Goal: Transaction & Acquisition: Purchase product/service

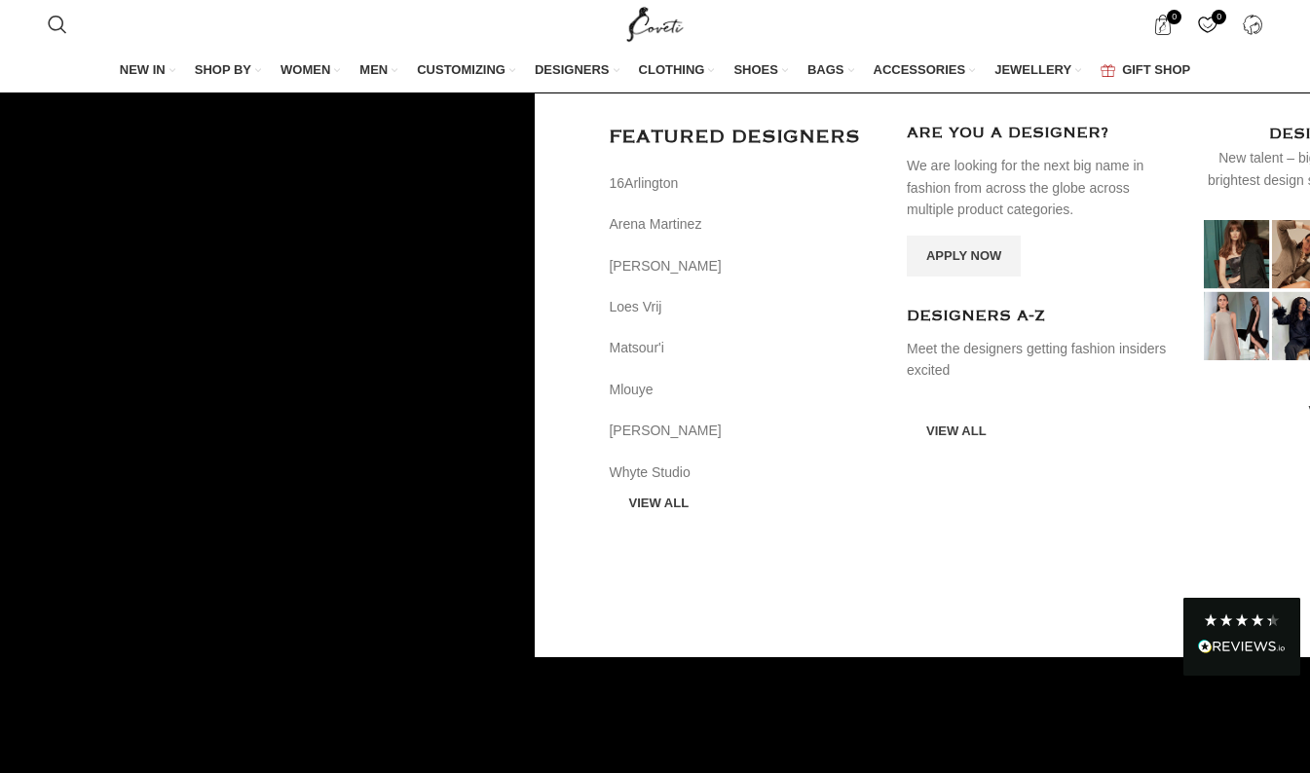
click at [567, 79] on span "DESIGNERS" at bounding box center [572, 70] width 75 height 18
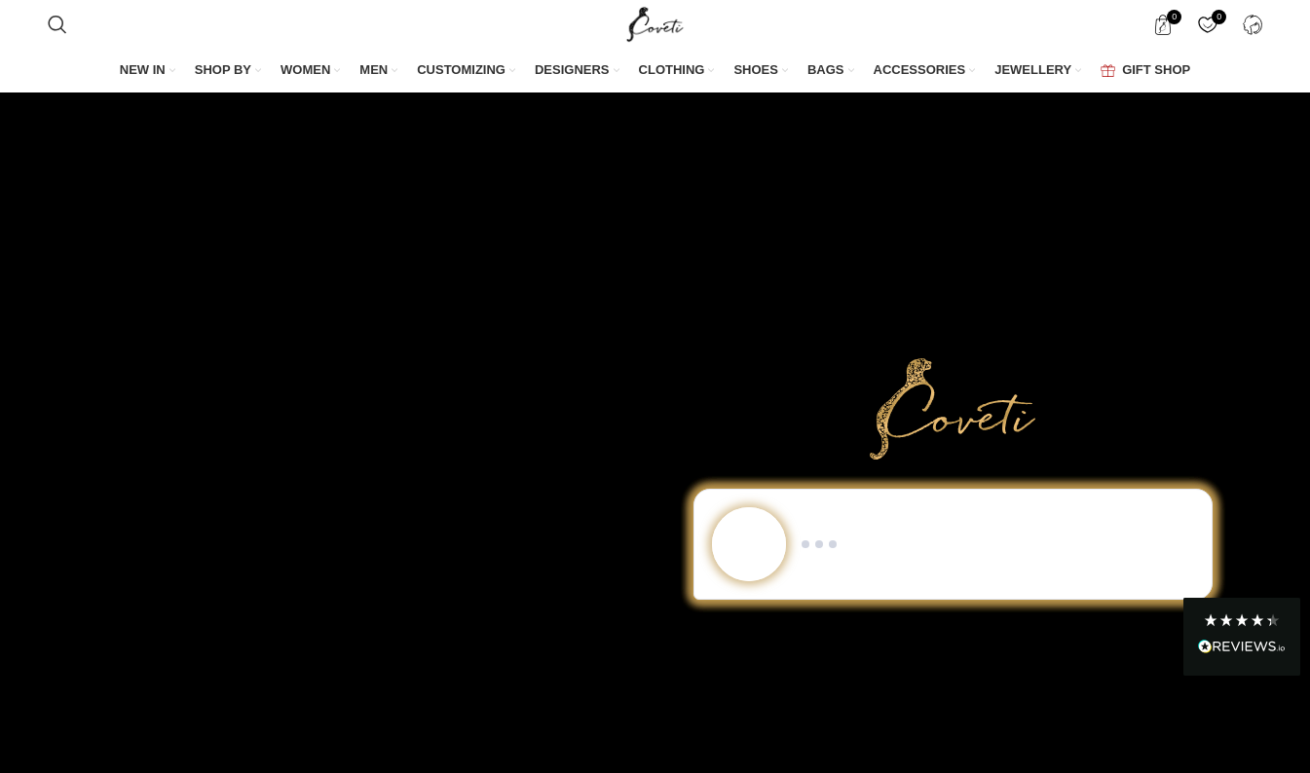
click at [0, 0] on span "Search" at bounding box center [0, 0] width 0 height 0
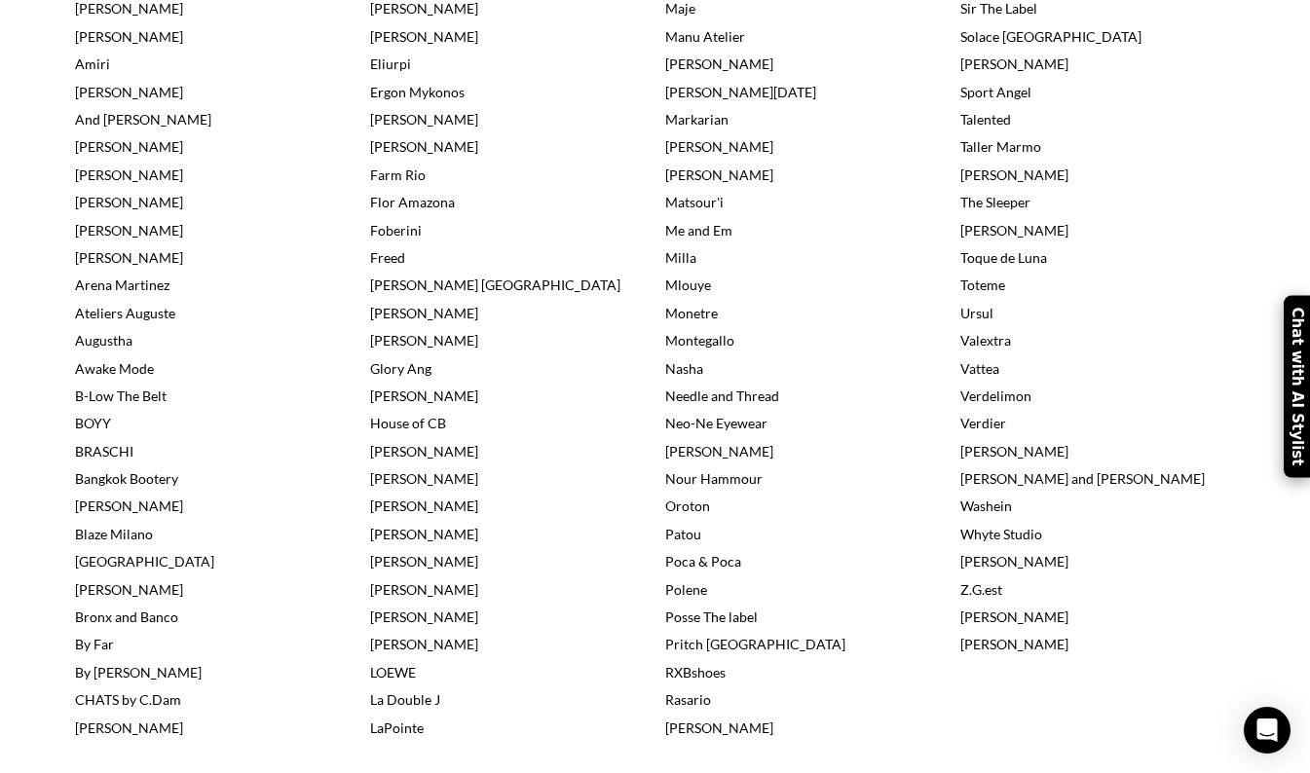
scroll to position [725, 0]
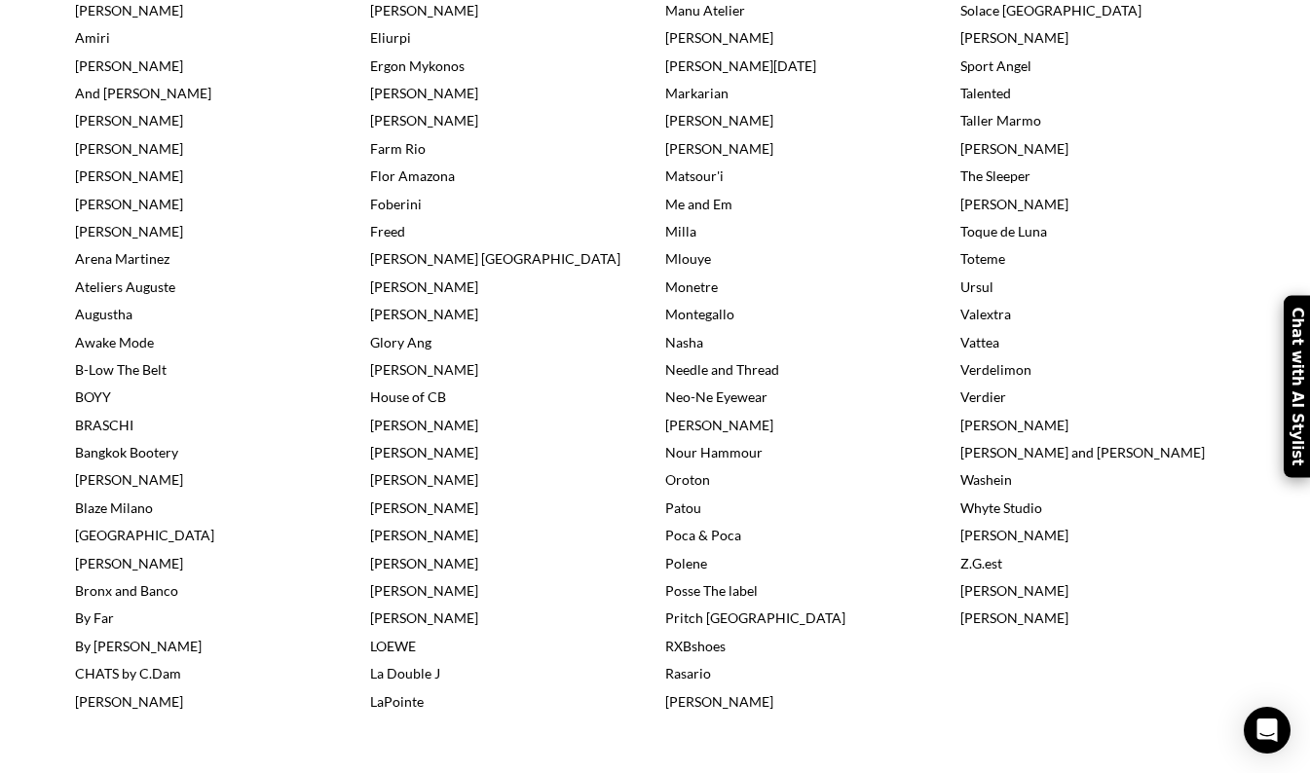
click at [420, 676] on link "La Double J" at bounding box center [405, 673] width 70 height 17
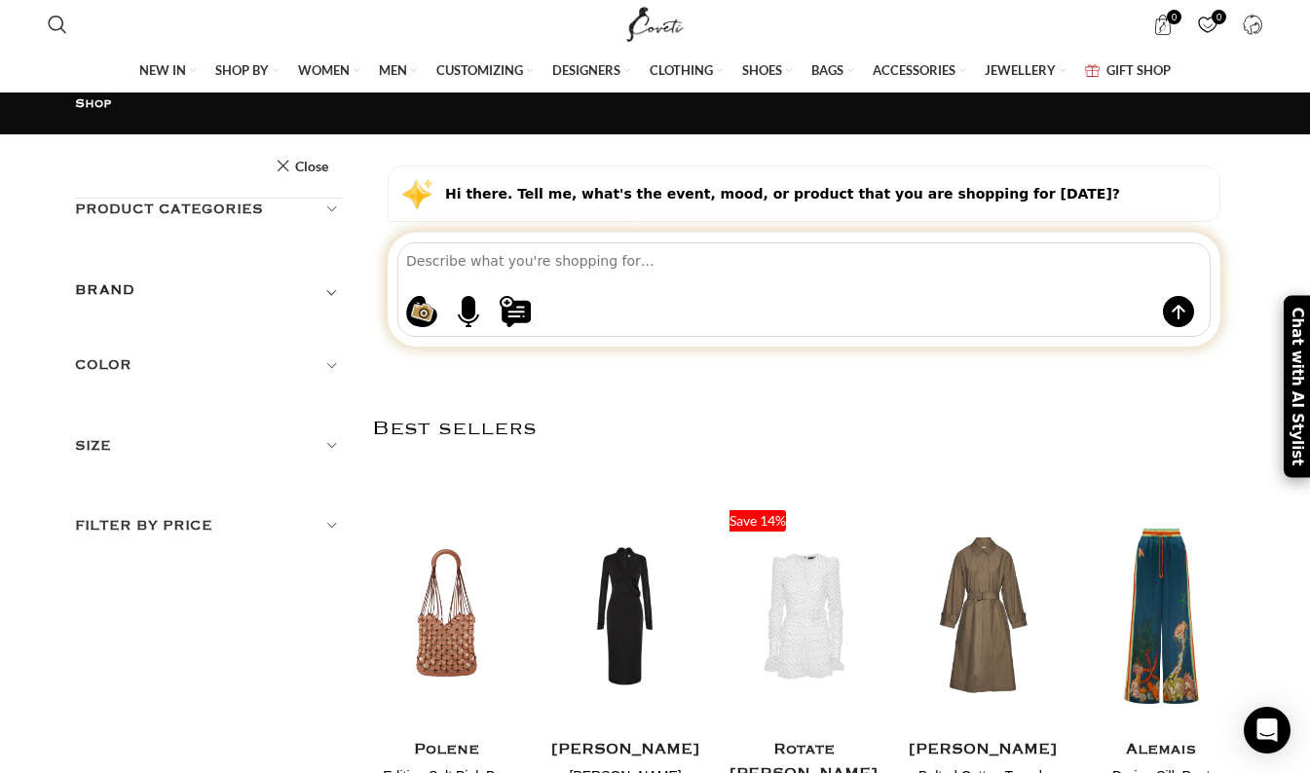
click at [117, 280] on h5 "BRAND" at bounding box center [105, 290] width 60 height 21
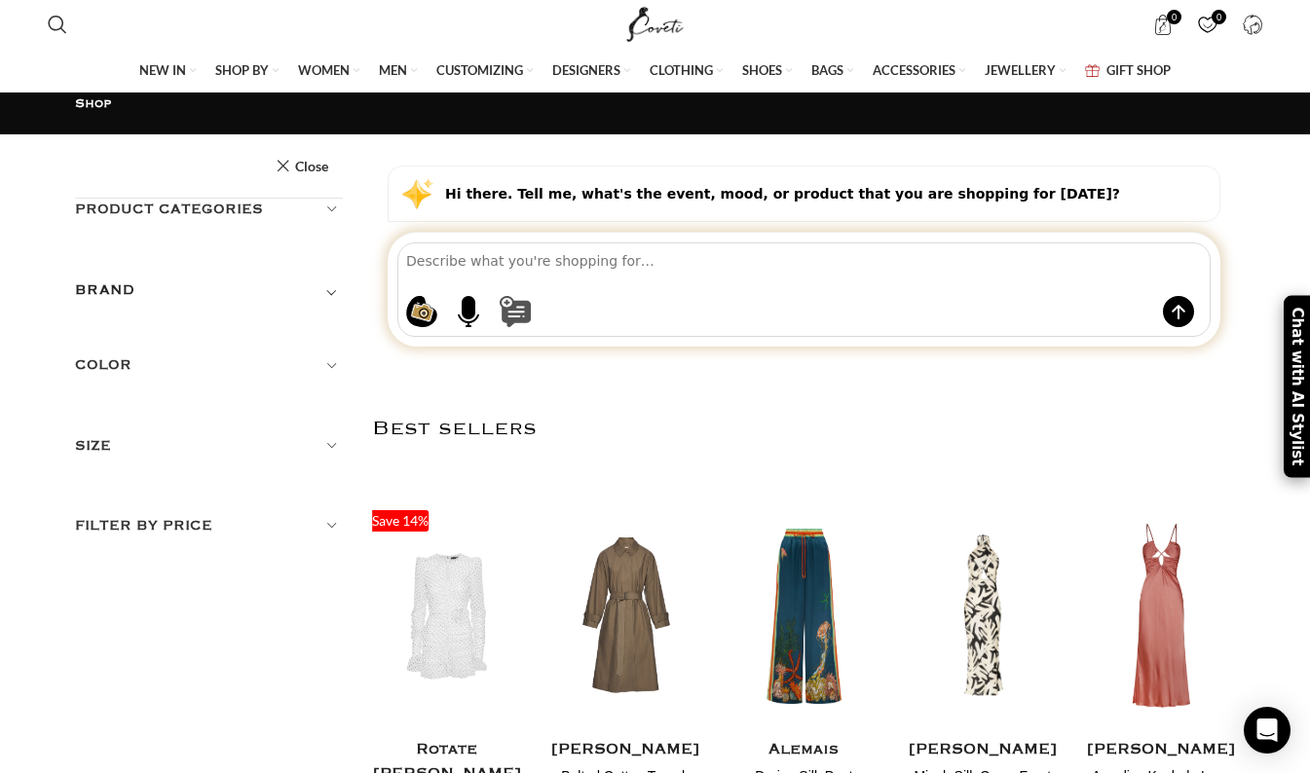
click at [567, 327] on button at bounding box center [824, 311] width 648 height 31
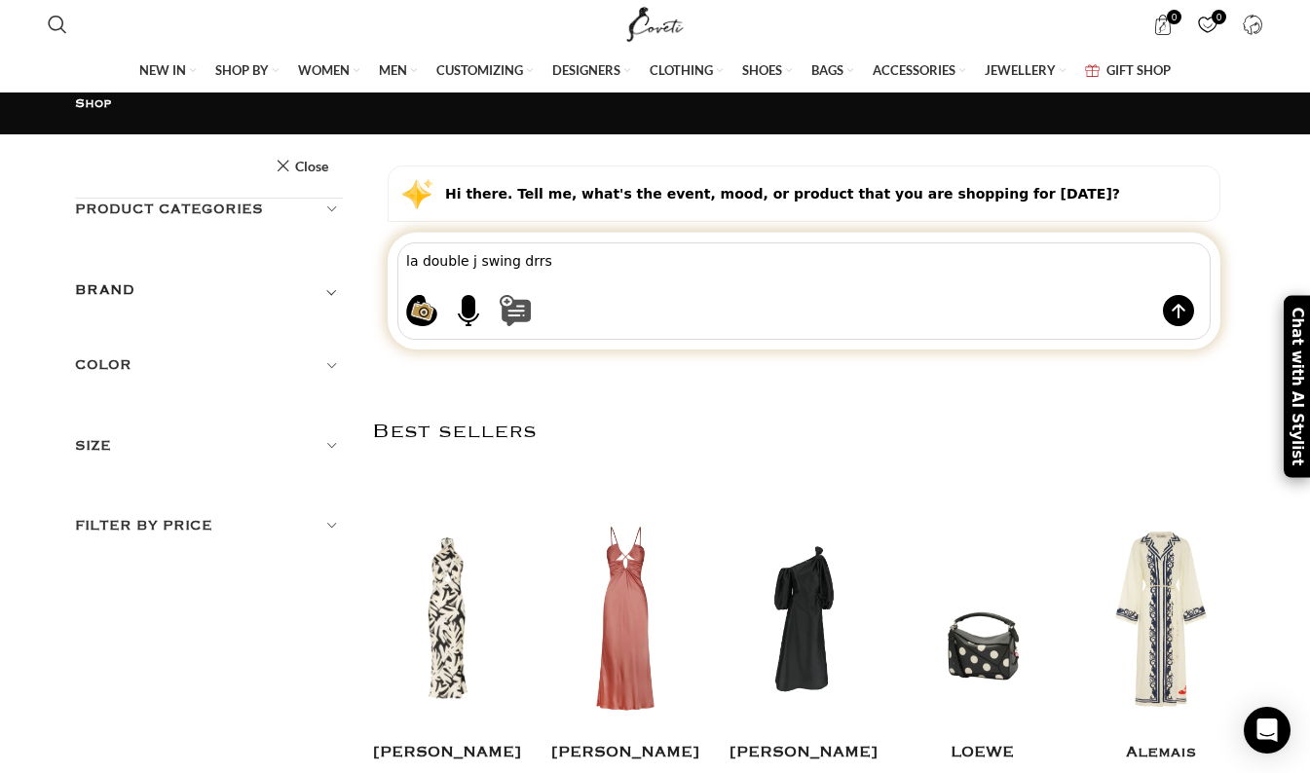
type textarea "la double j swing drrss"
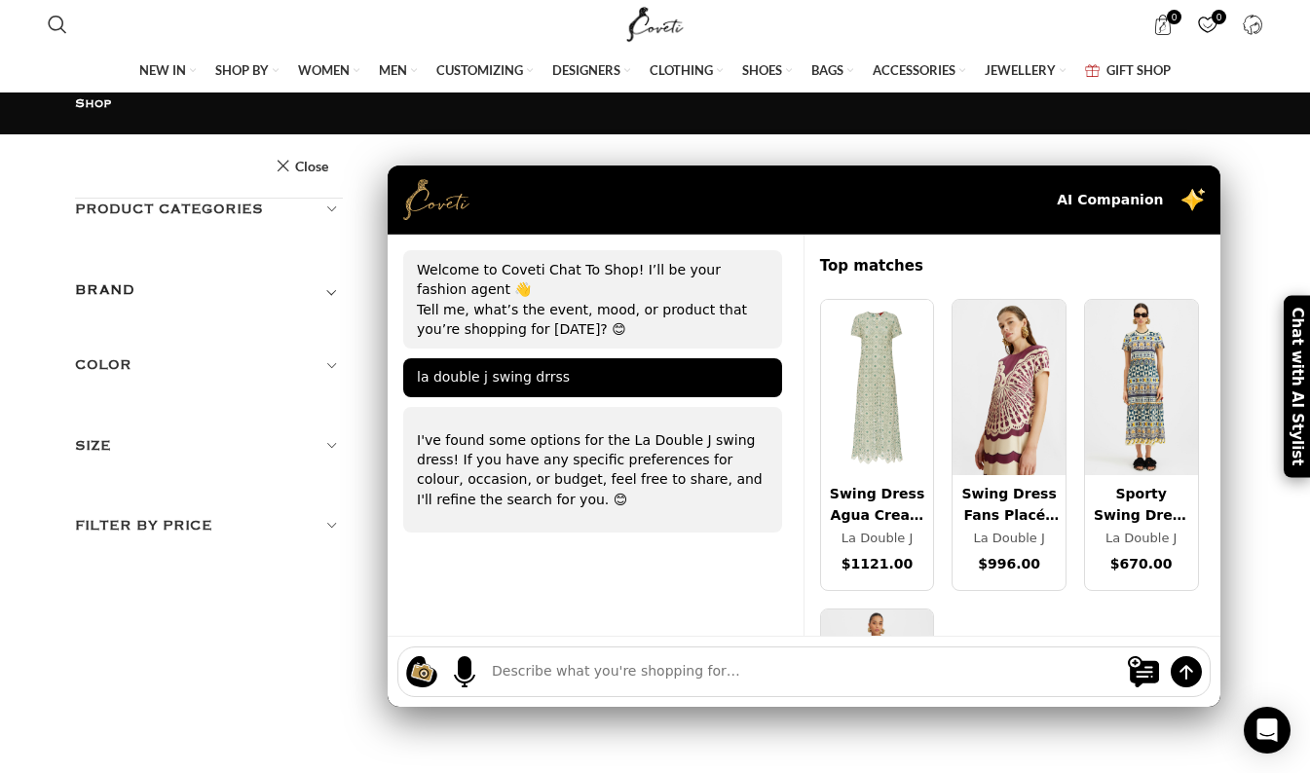
click at [883, 637] on img at bounding box center [877, 697] width 113 height 175
click at [1146, 416] on img at bounding box center [1141, 387] width 113 height 175
click at [880, 429] on img at bounding box center [877, 387] width 113 height 175
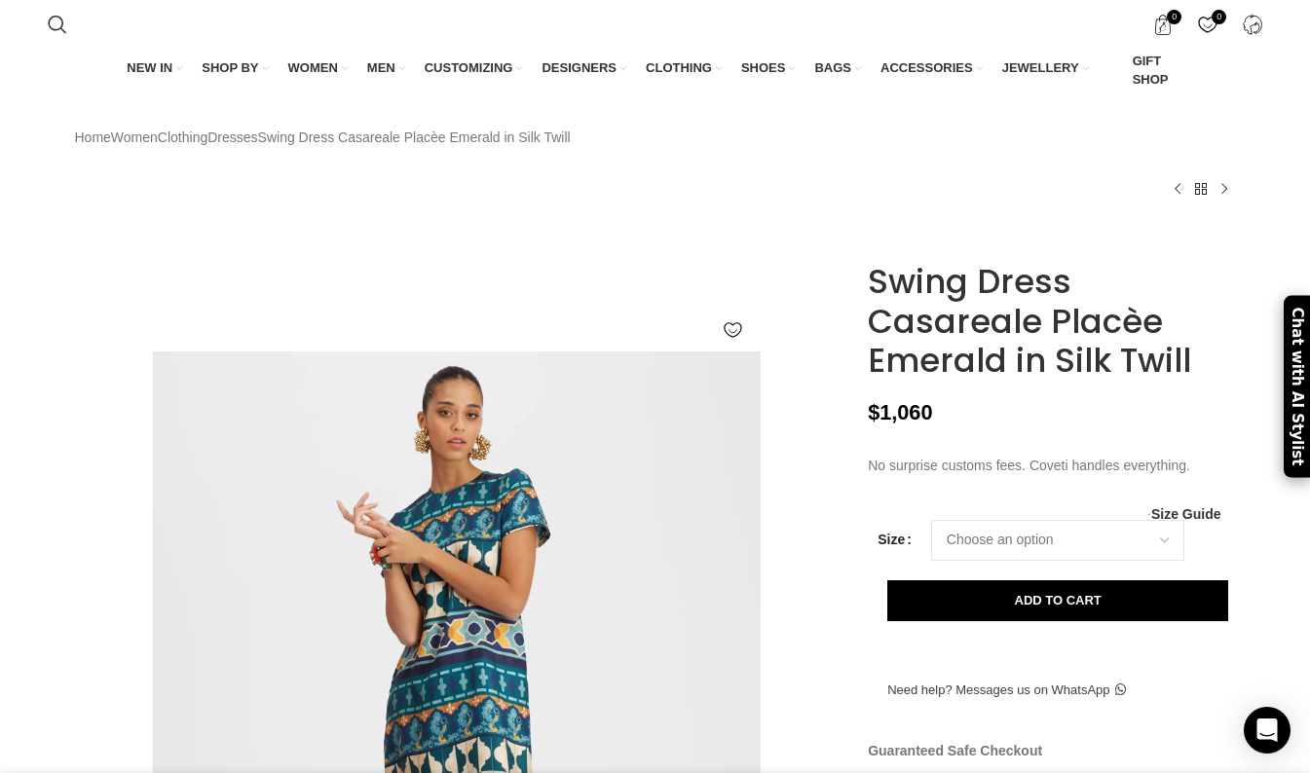
scroll to position [0, 820]
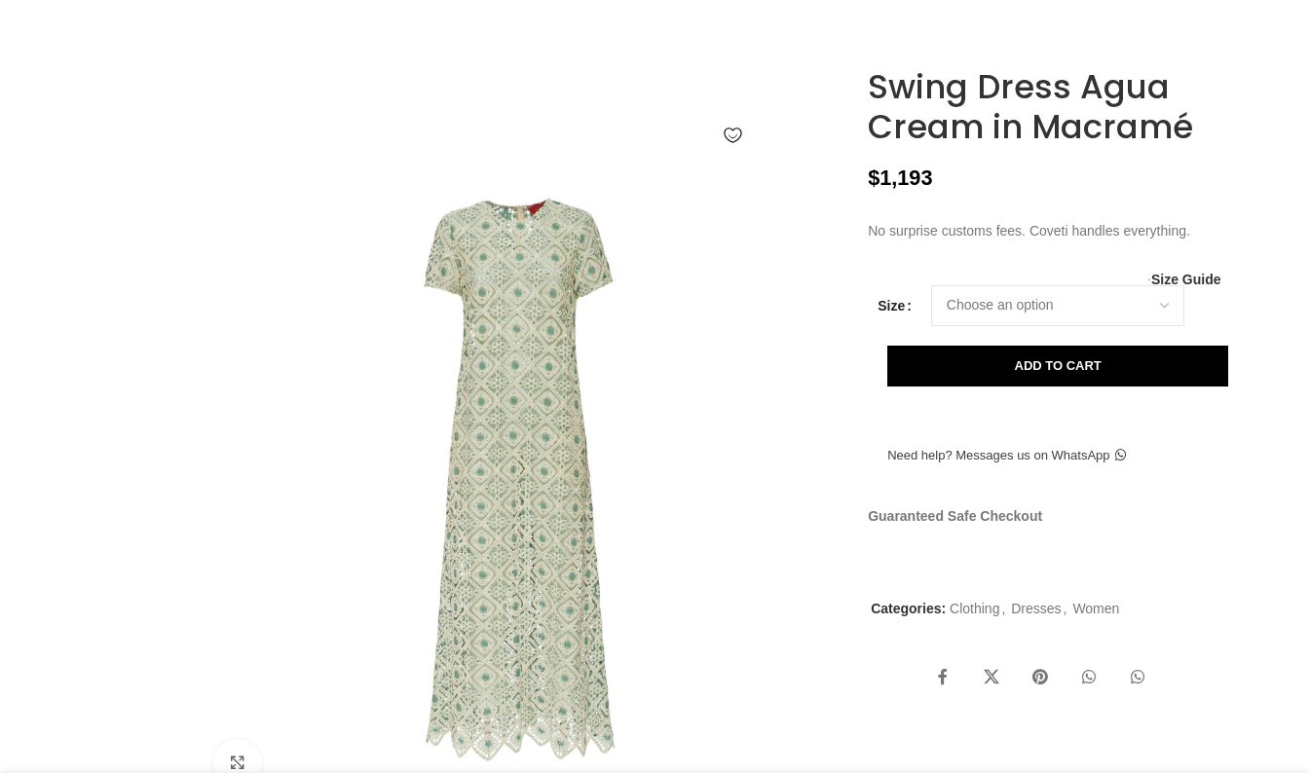
scroll to position [318, 0]
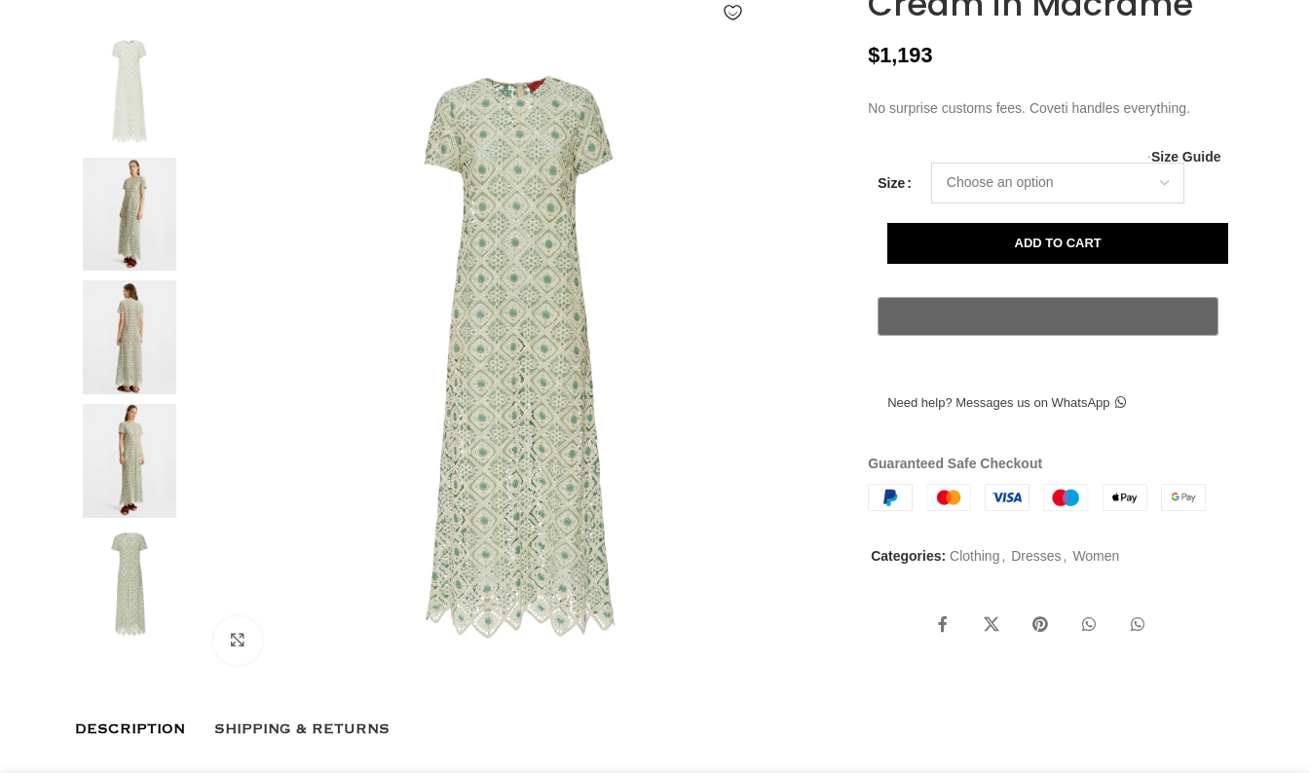
click at [1161, 204] on select "Choose an option 6UK 8 UK 10 [GEOGRAPHIC_DATA] 12 [GEOGRAPHIC_DATA] 14 [GEOGRAP…" at bounding box center [1057, 183] width 253 height 41
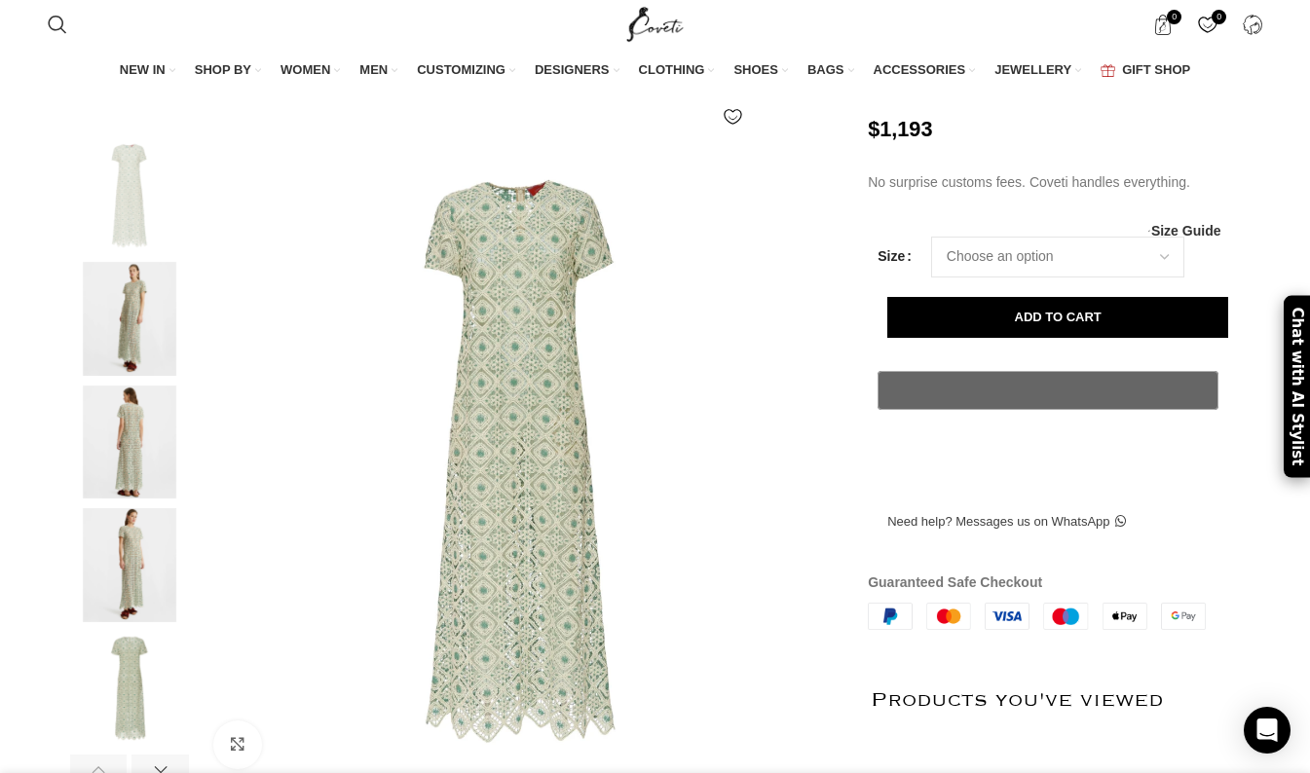
scroll to position [199, 0]
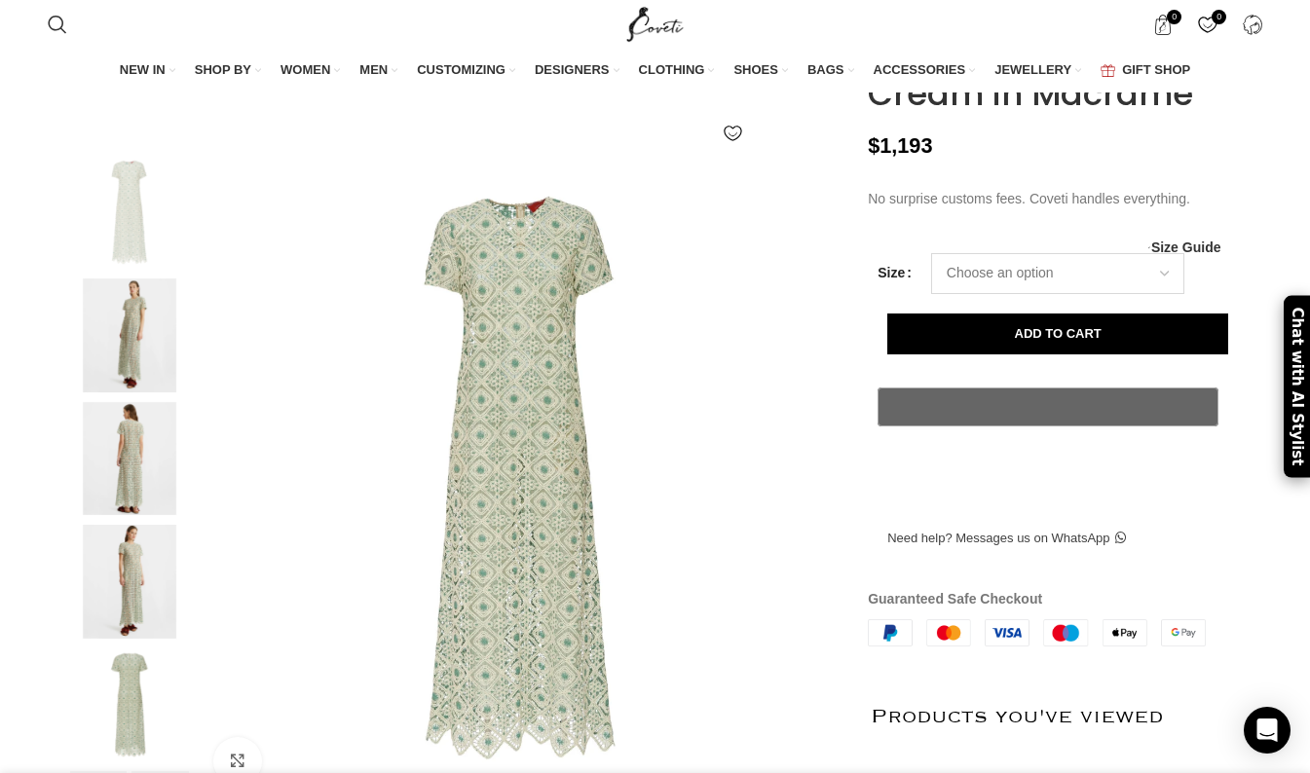
click at [1000, 294] on select "Choose an option 6UK 14 UK" at bounding box center [1057, 273] width 253 height 41
select select "14-[GEOGRAPHIC_DATA]"
click at [931, 294] on select "Choose an option 6UK 14 UK" at bounding box center [1057, 273] width 253 height 41
select select "14-[GEOGRAPHIC_DATA]"
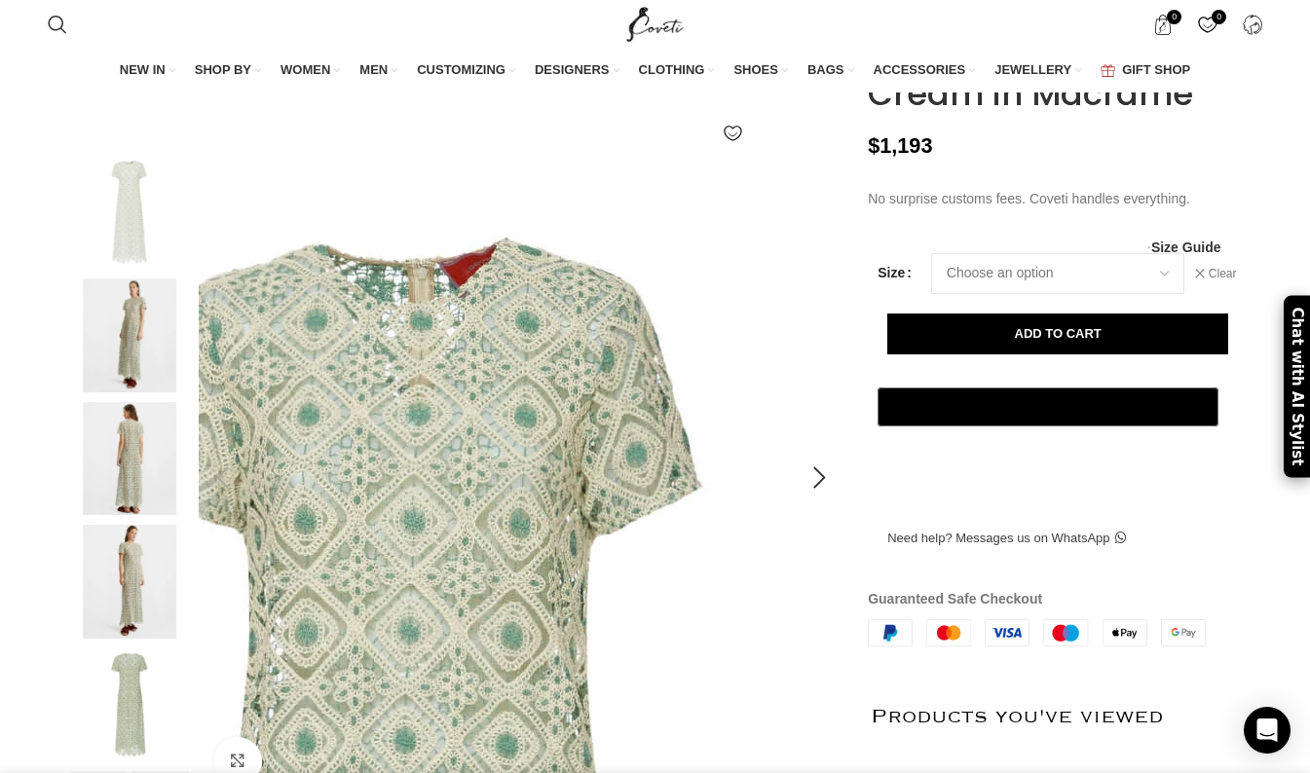
scroll to position [0, 1025]
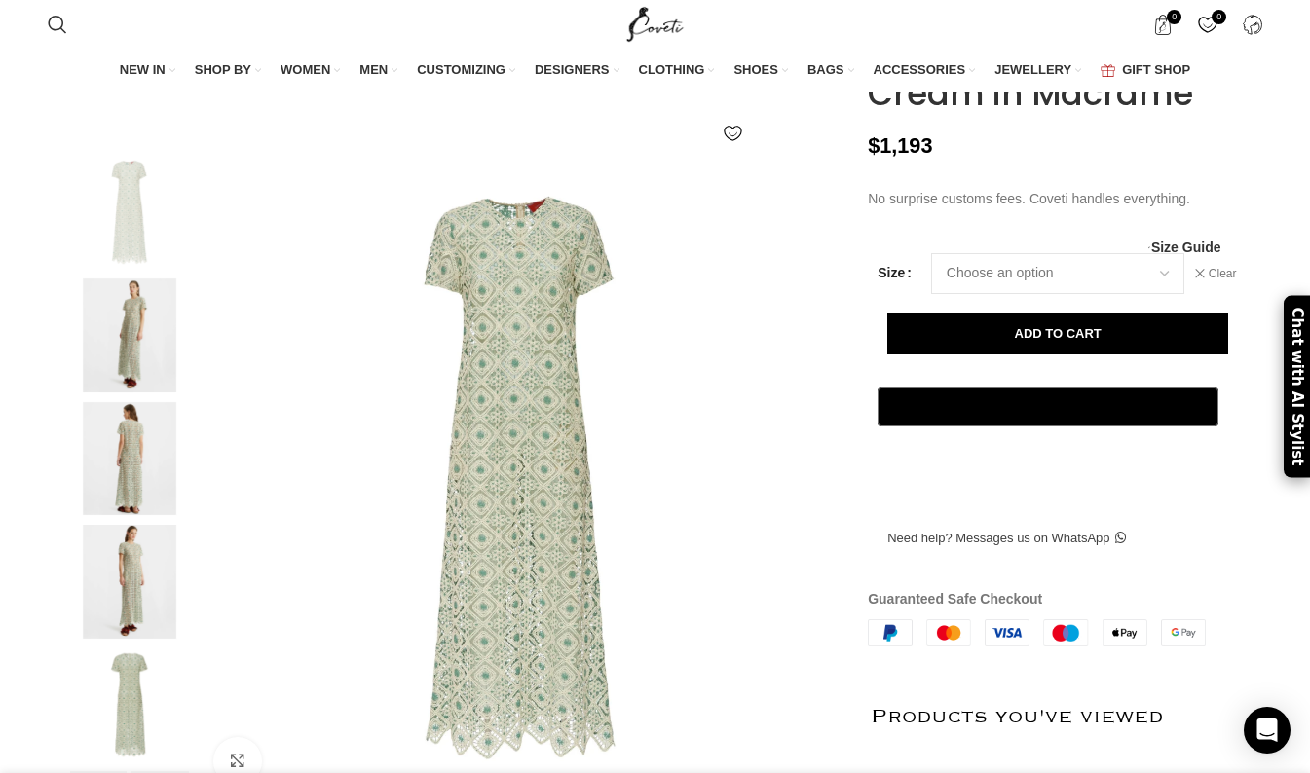
click at [134, 382] on img at bounding box center [129, 336] width 119 height 114
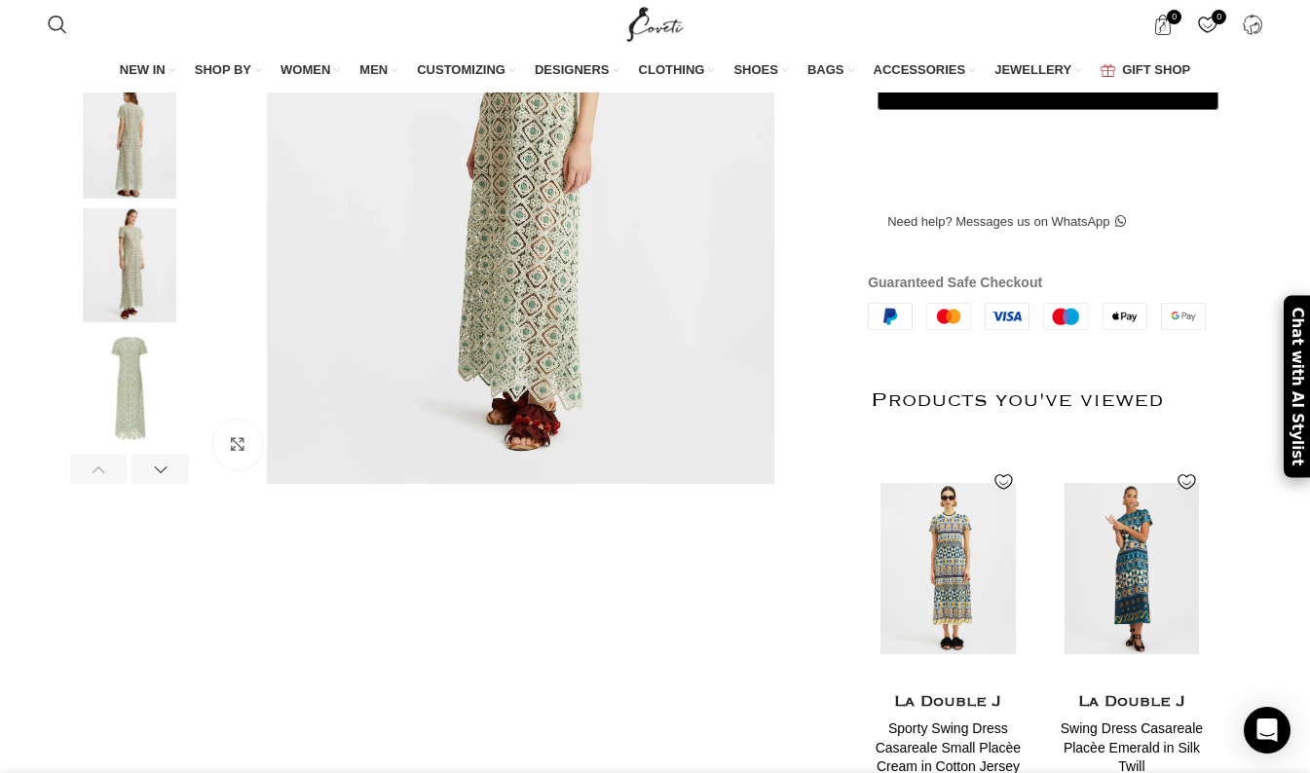
scroll to position [310, 0]
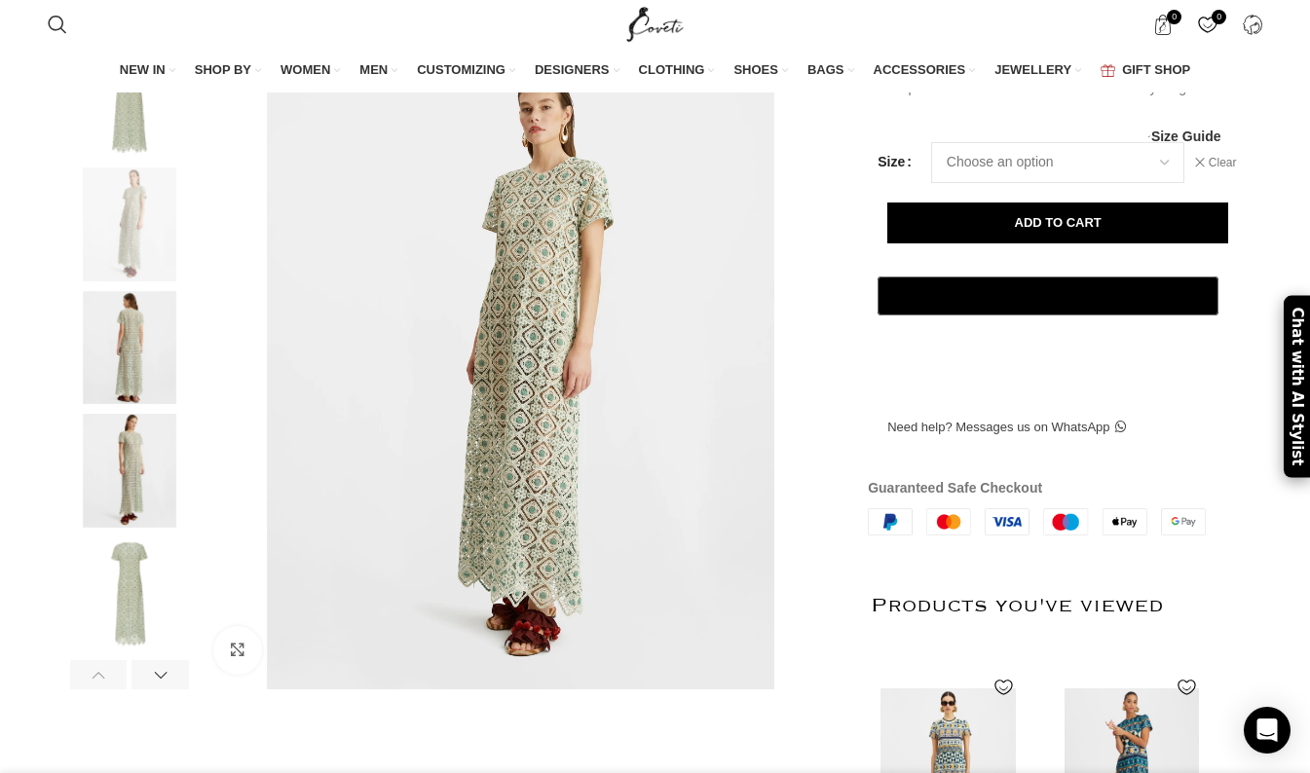
click at [126, 642] on img at bounding box center [129, 595] width 119 height 114
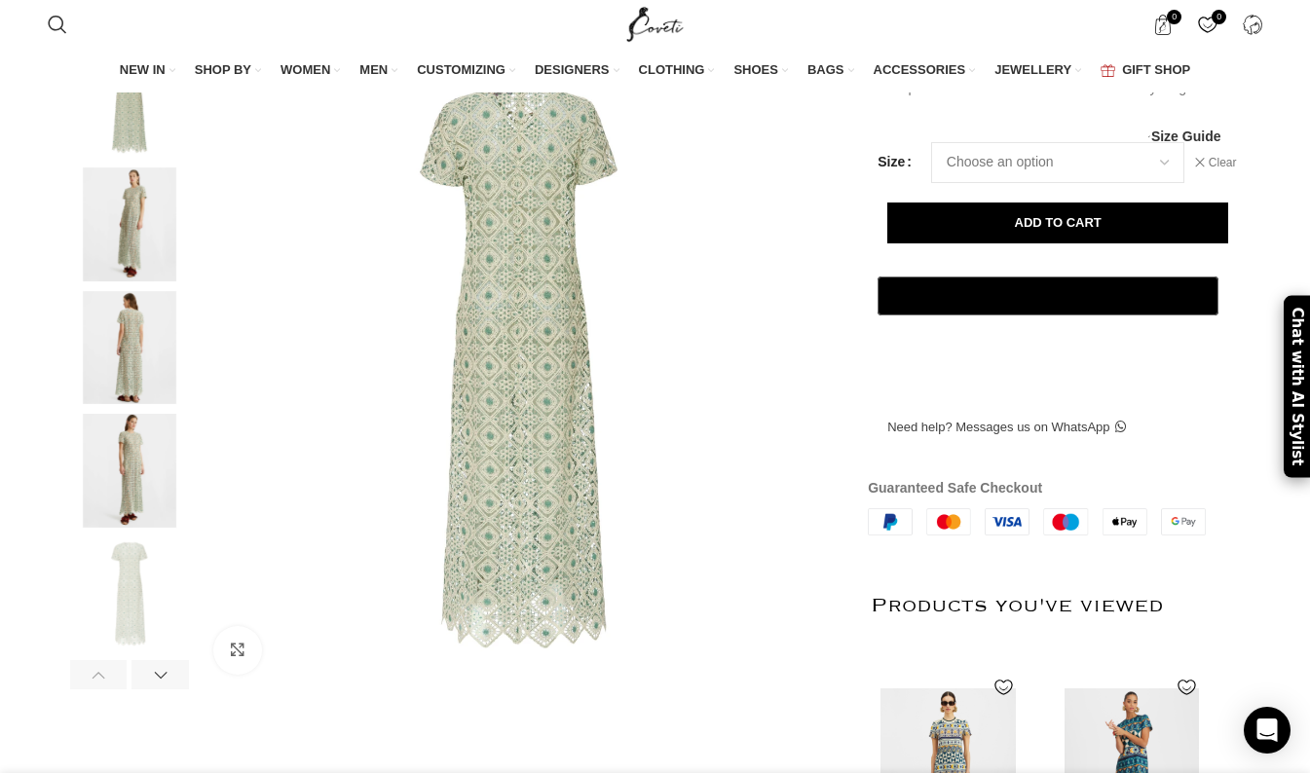
click at [133, 516] on img at bounding box center [129, 471] width 119 height 114
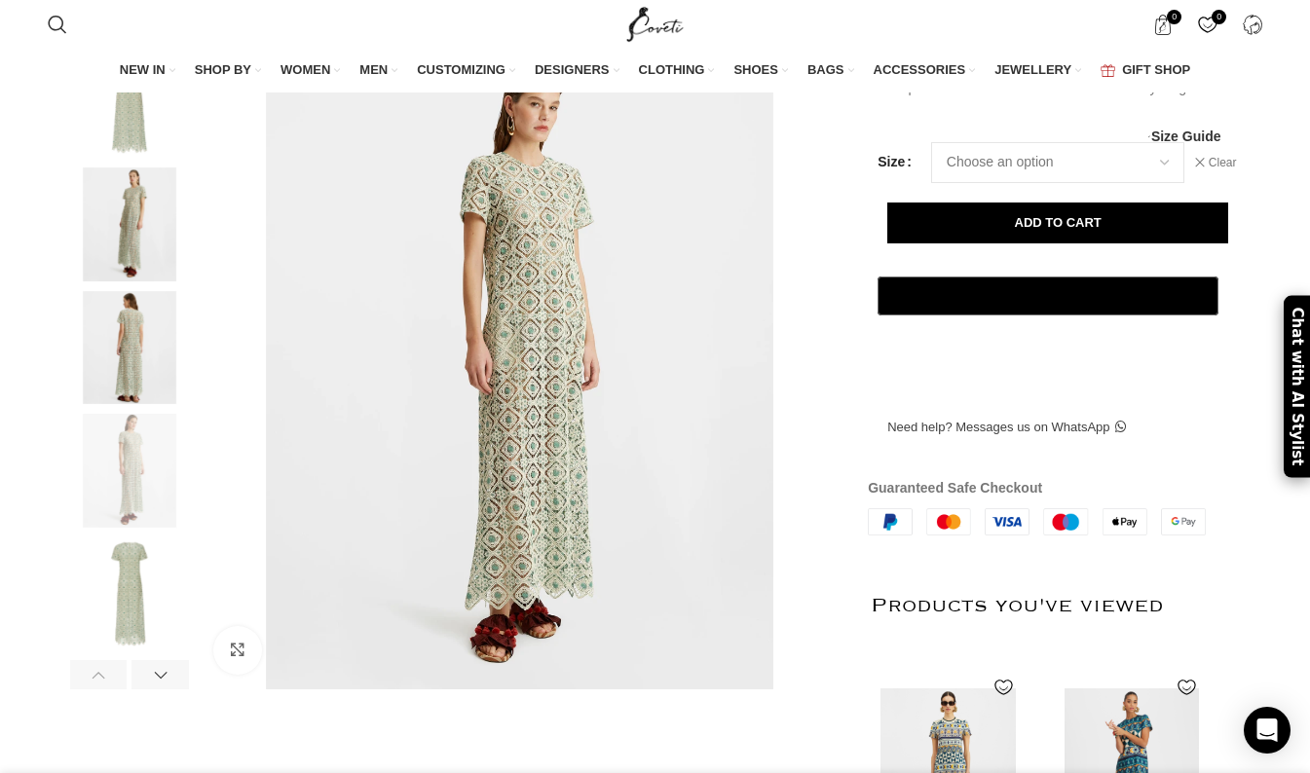
click at [138, 401] on img at bounding box center [129, 348] width 119 height 114
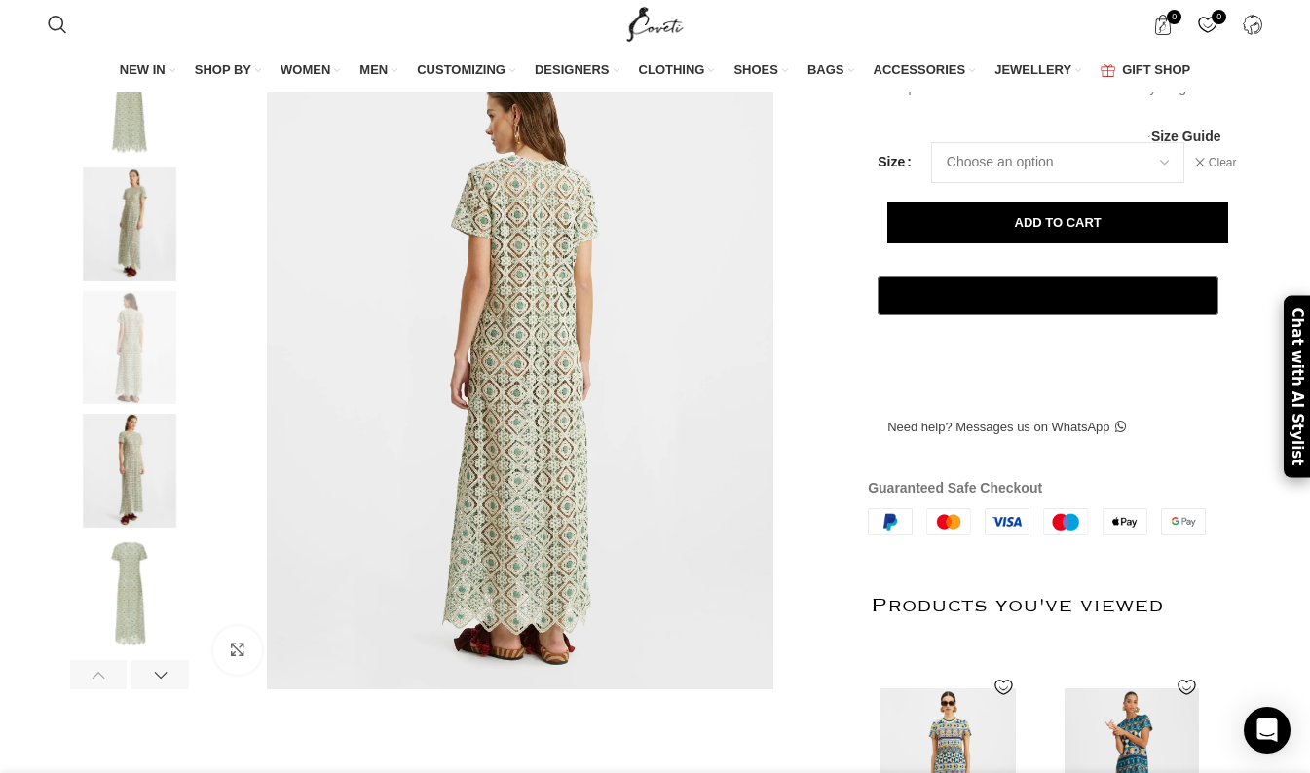
scroll to position [0, 1435]
click at [141, 281] on img at bounding box center [129, 225] width 119 height 114
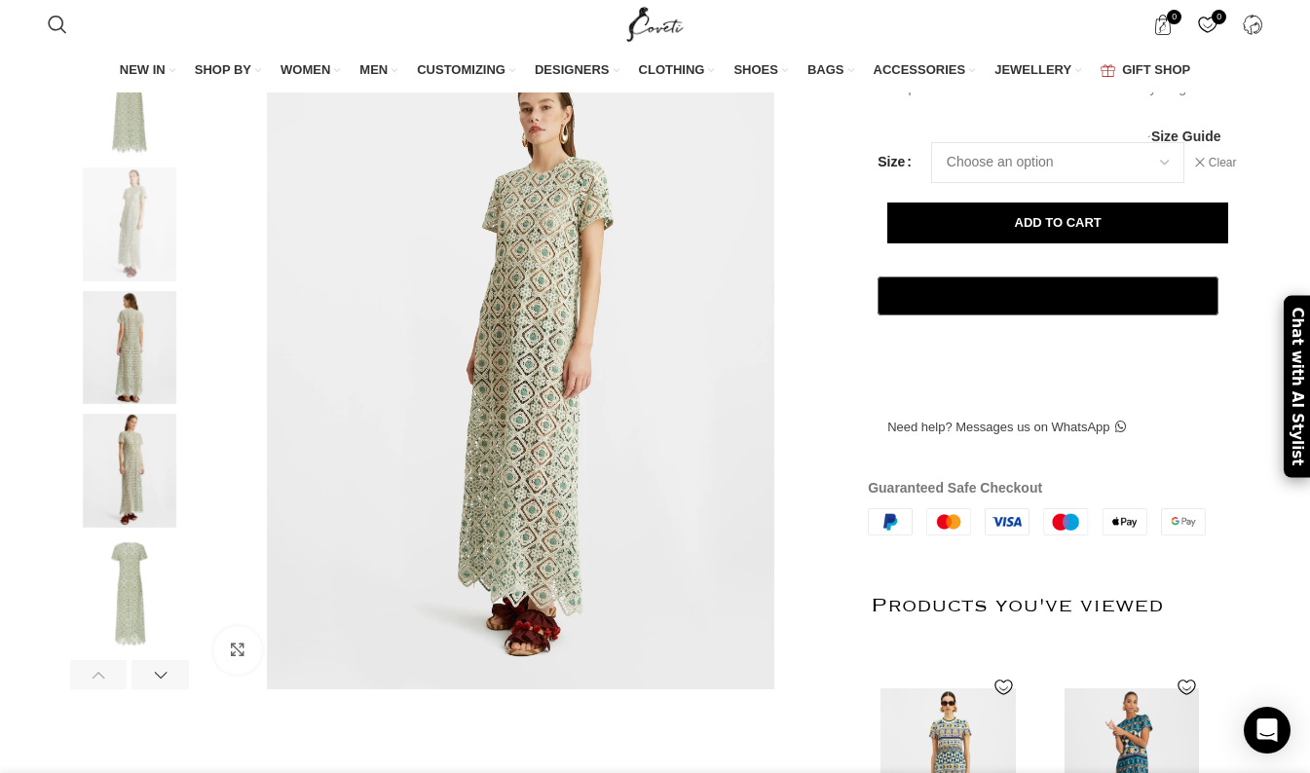
scroll to position [0, 1756]
